Goal: Task Accomplishment & Management: Use online tool/utility

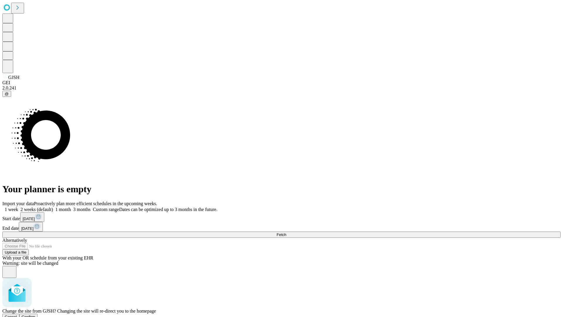
click at [35, 314] on span "Confirm" at bounding box center [29, 316] width 14 height 4
click at [18, 207] on label "1 week" at bounding box center [10, 209] width 16 height 5
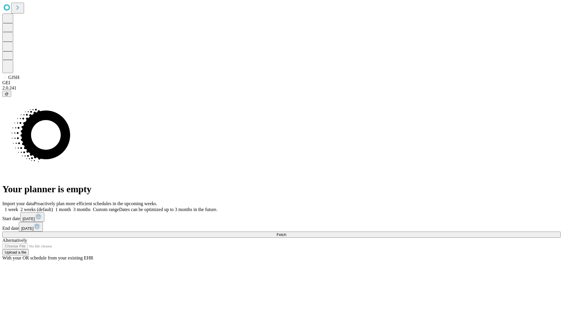
click at [286, 232] on span "Fetch" at bounding box center [281, 234] width 10 height 4
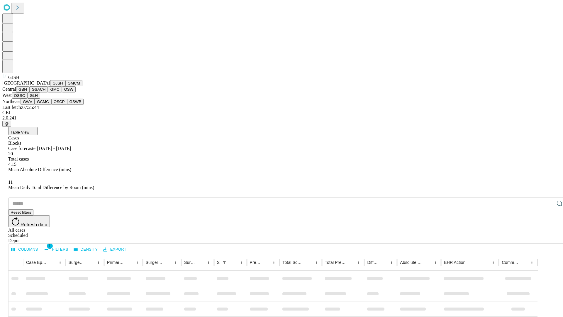
click at [65, 86] on button "GMCM" at bounding box center [73, 83] width 17 height 6
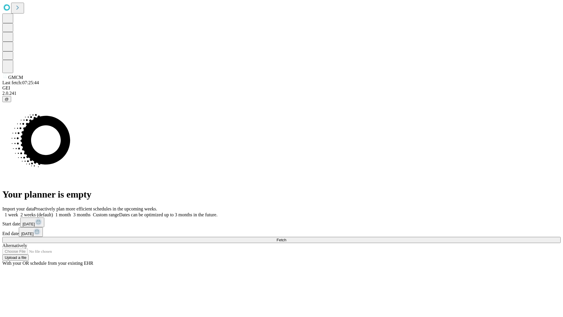
click at [18, 212] on label "1 week" at bounding box center [10, 214] width 16 height 5
click at [286, 237] on span "Fetch" at bounding box center [281, 239] width 10 height 4
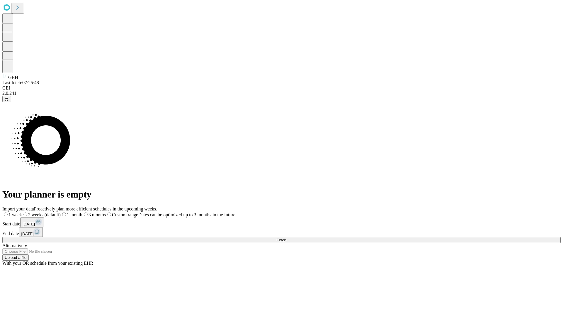
click at [22, 212] on label "1 week" at bounding box center [12, 214] width 20 height 5
click at [286, 237] on span "Fetch" at bounding box center [281, 239] width 10 height 4
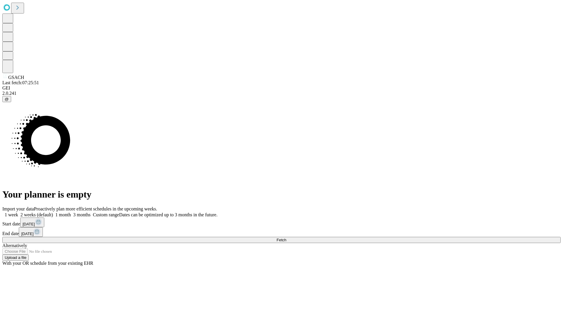
click at [18, 212] on label "1 week" at bounding box center [10, 214] width 16 height 5
click at [286, 237] on span "Fetch" at bounding box center [281, 239] width 10 height 4
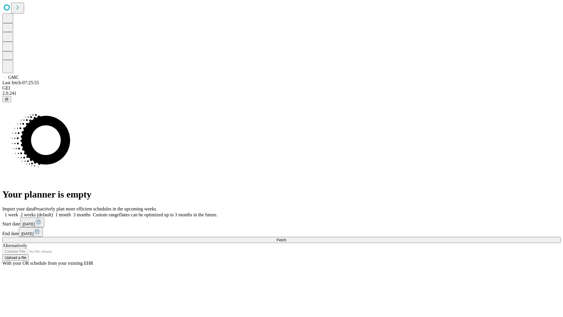
click at [18, 212] on label "1 week" at bounding box center [10, 214] width 16 height 5
click at [286, 237] on span "Fetch" at bounding box center [281, 239] width 10 height 4
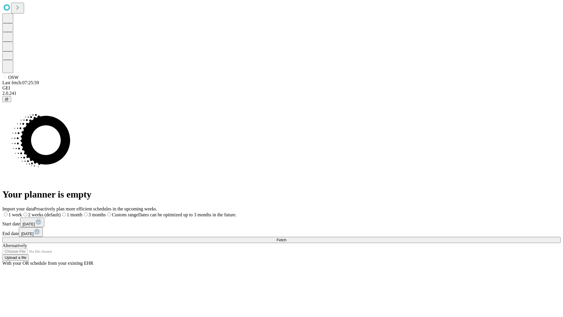
click at [22, 212] on label "1 week" at bounding box center [12, 214] width 20 height 5
click at [286, 237] on span "Fetch" at bounding box center [281, 239] width 10 height 4
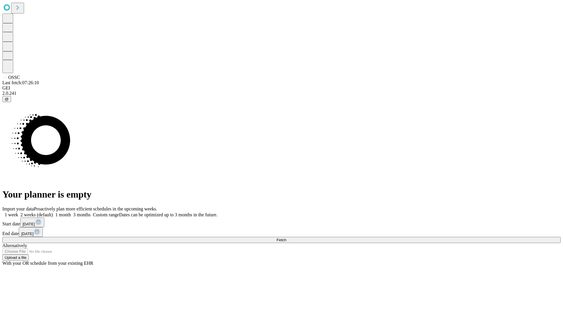
click at [18, 212] on label "1 week" at bounding box center [10, 214] width 16 height 5
click at [286, 237] on span "Fetch" at bounding box center [281, 239] width 10 height 4
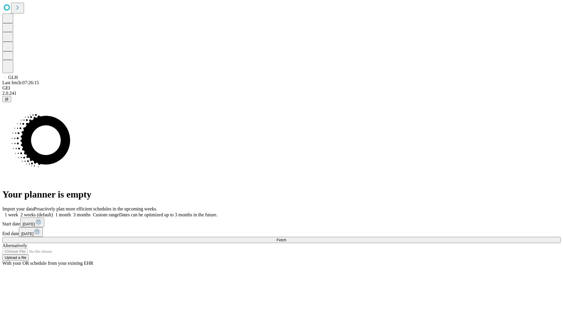
click at [18, 212] on label "1 week" at bounding box center [10, 214] width 16 height 5
click at [286, 237] on span "Fetch" at bounding box center [281, 239] width 10 height 4
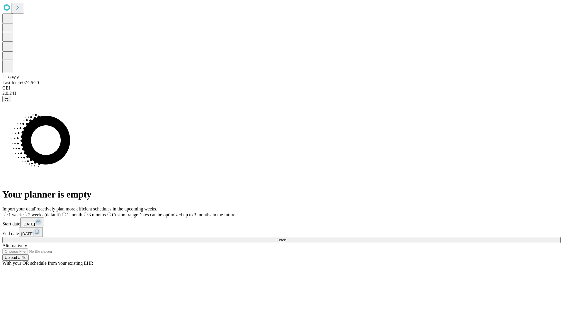
click at [286, 237] on span "Fetch" at bounding box center [281, 239] width 10 height 4
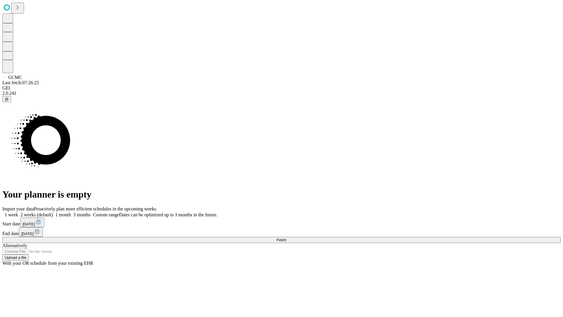
click at [18, 212] on label "1 week" at bounding box center [10, 214] width 16 height 5
click at [286, 237] on span "Fetch" at bounding box center [281, 239] width 10 height 4
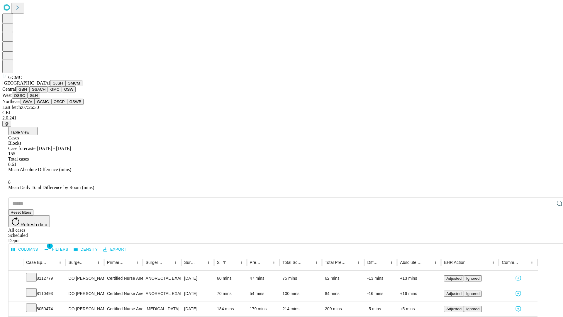
click at [51, 105] on button "OSCP" at bounding box center [59, 102] width 16 height 6
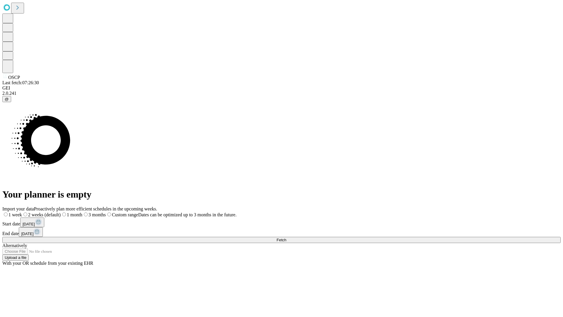
click at [22, 212] on label "1 week" at bounding box center [12, 214] width 20 height 5
click at [286, 237] on span "Fetch" at bounding box center [281, 239] width 10 height 4
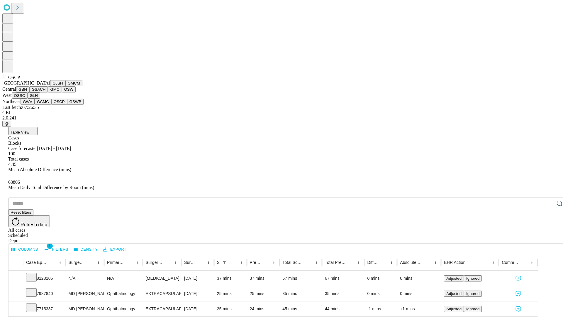
click at [67, 105] on button "GSWB" at bounding box center [75, 102] width 17 height 6
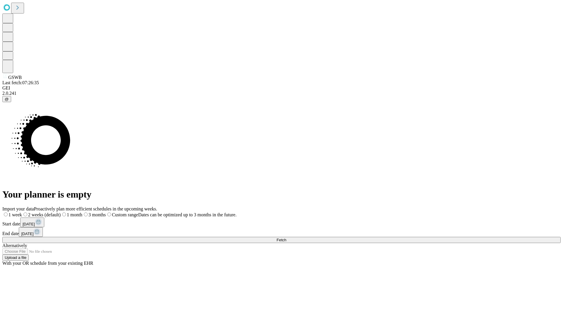
click at [22, 212] on label "1 week" at bounding box center [12, 214] width 20 height 5
click at [286, 237] on span "Fetch" at bounding box center [281, 239] width 10 height 4
